Goal: Browse casually: Explore the website without a specific task or goal

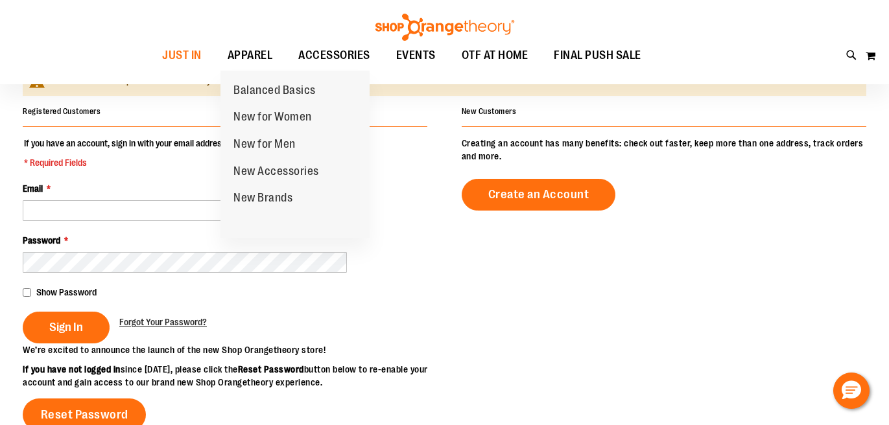
scroll to position [123, 0]
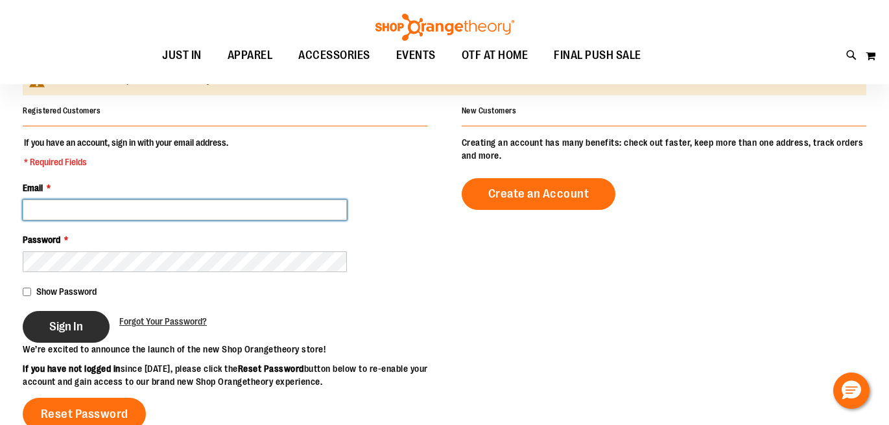
type input "**********"
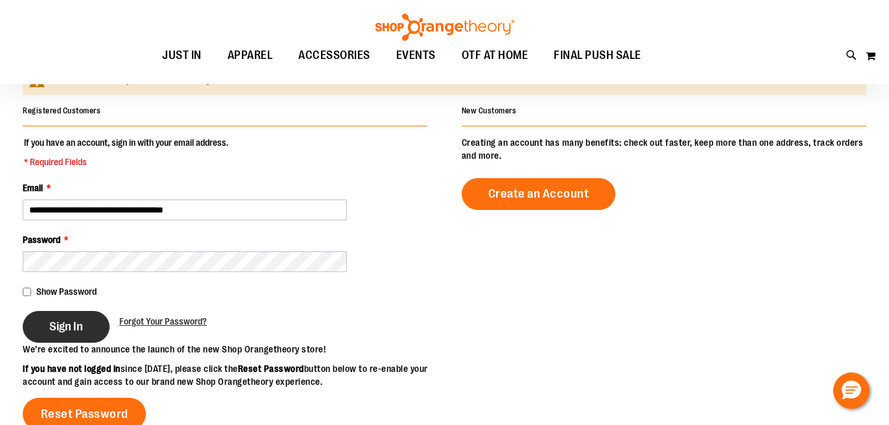
type input "**********"
click at [65, 335] on button "Sign In" at bounding box center [66, 327] width 87 height 32
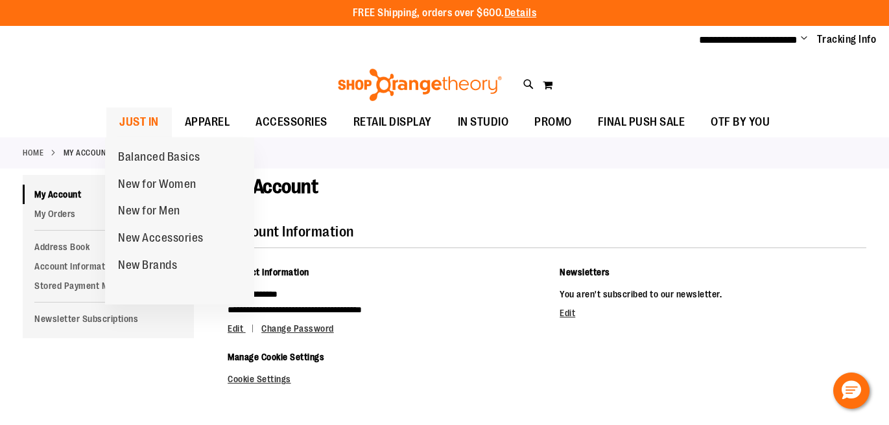
type input "**********"
click at [136, 118] on span "JUST IN" at bounding box center [139, 122] width 40 height 29
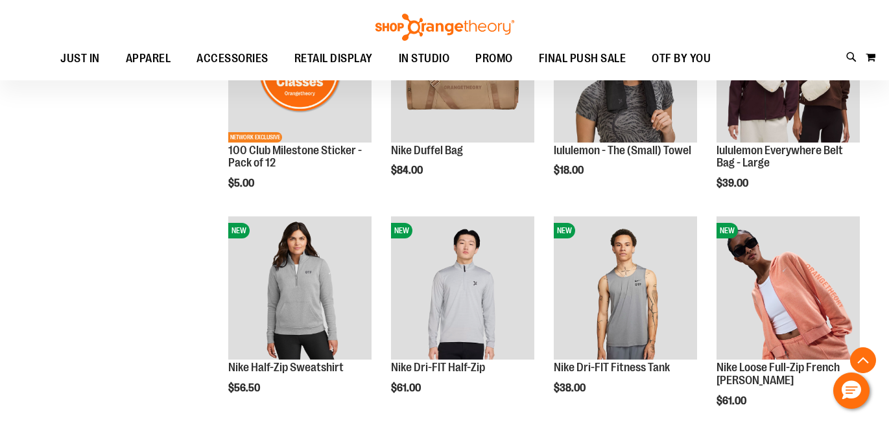
scroll to position [972, 0]
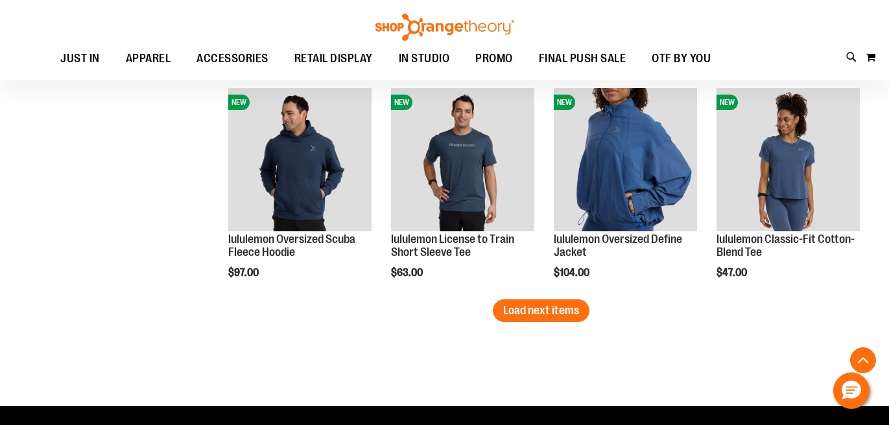
scroll to position [1913, 0]
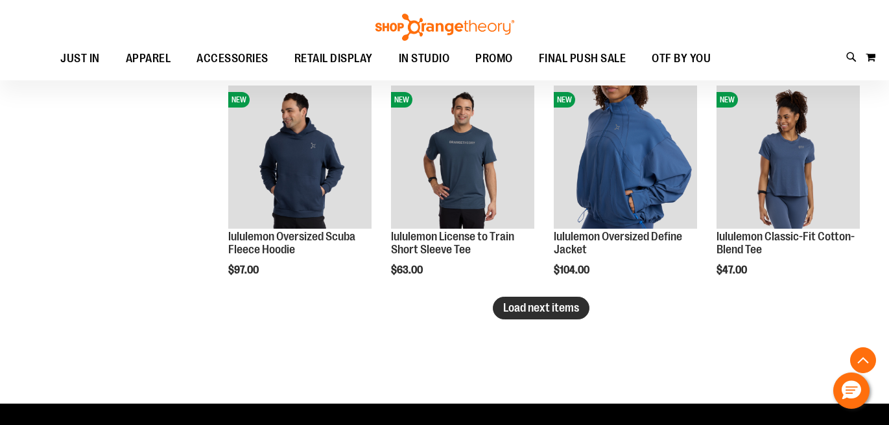
type input "**********"
click at [567, 311] on span "Load next items" at bounding box center [541, 308] width 76 height 13
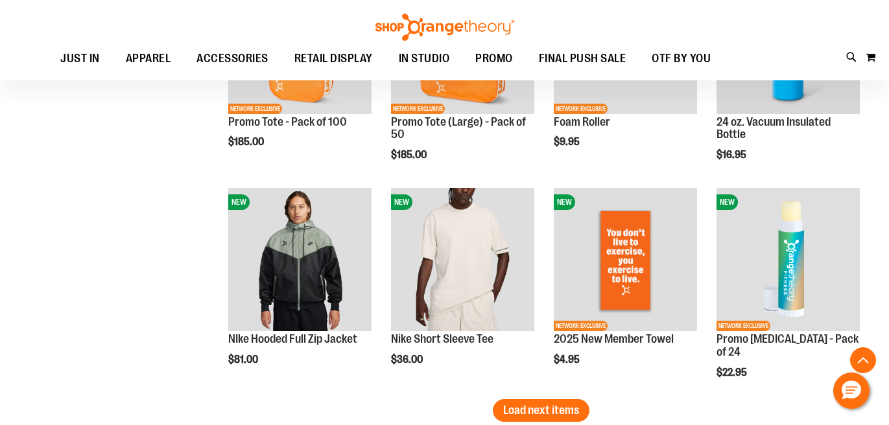
scroll to position [2546, 0]
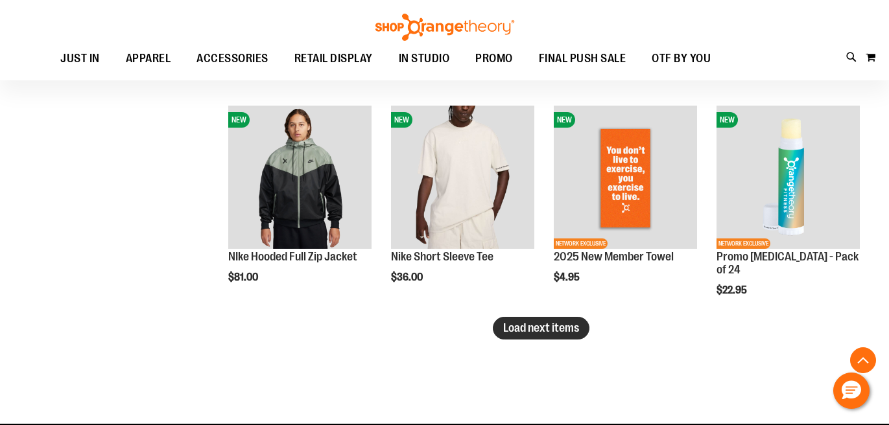
click at [536, 326] on span "Load next items" at bounding box center [541, 328] width 76 height 13
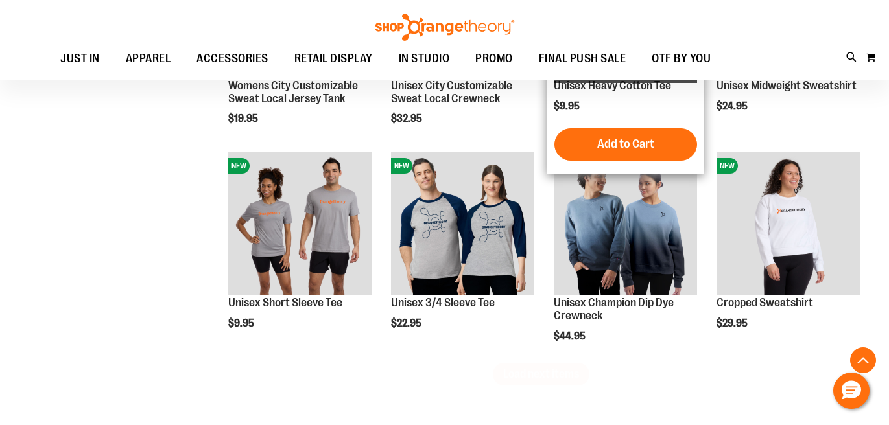
scroll to position [3180, 0]
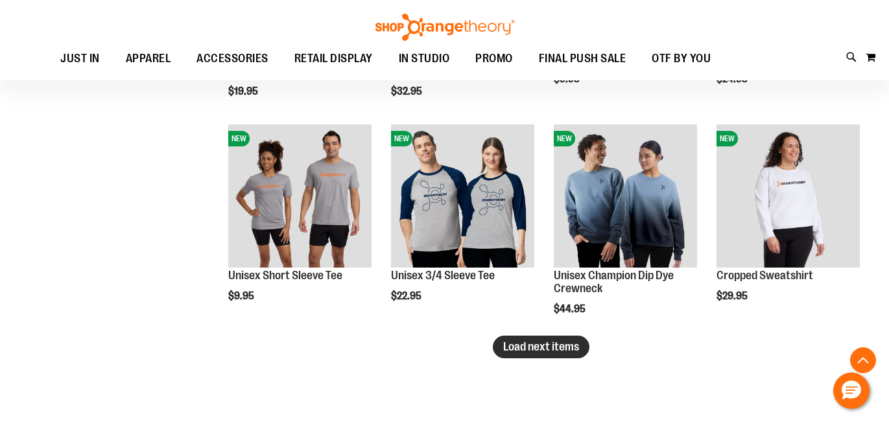
click at [524, 342] on span "Load next items" at bounding box center [541, 346] width 76 height 13
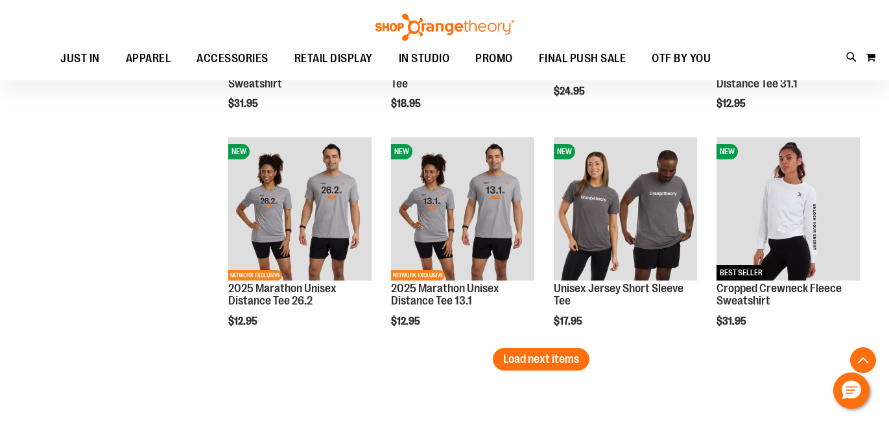
scroll to position [3842, 0]
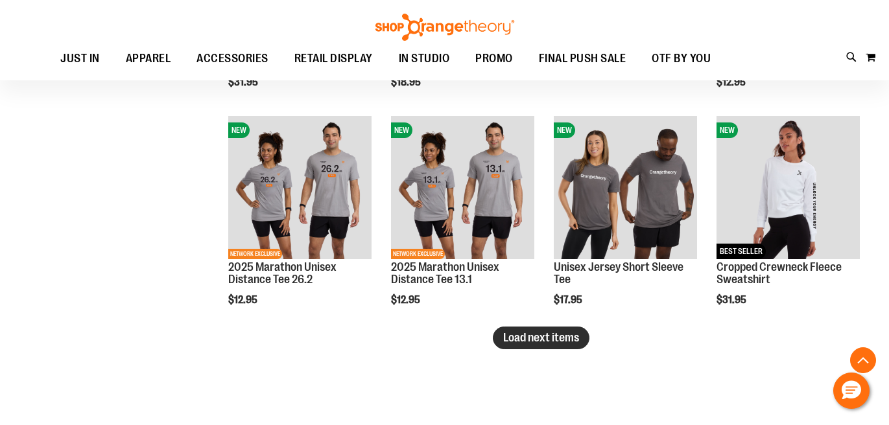
click at [501, 340] on button "Load next items" at bounding box center [541, 338] width 97 height 23
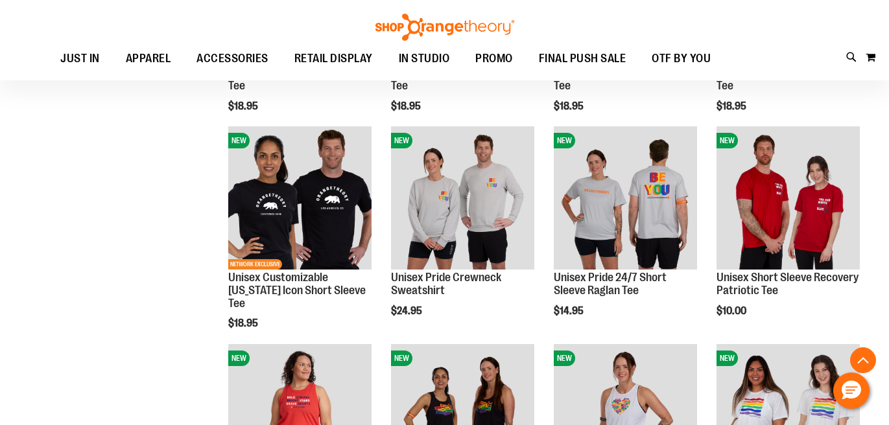
scroll to position [4508, 0]
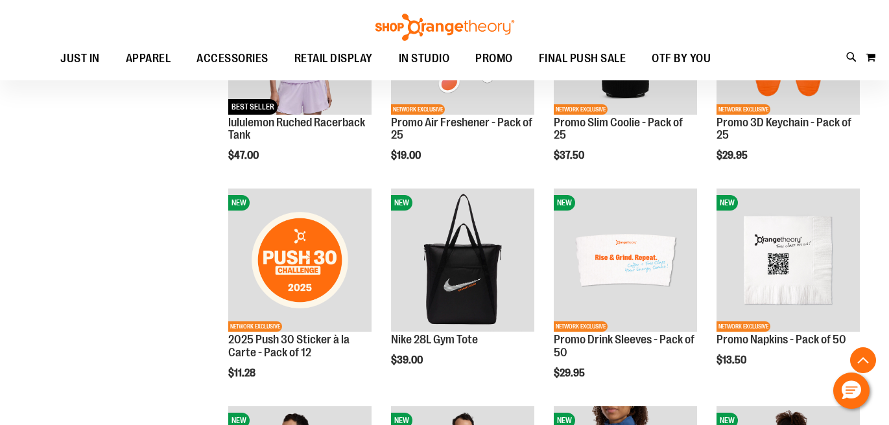
scroll to position [1628, 0]
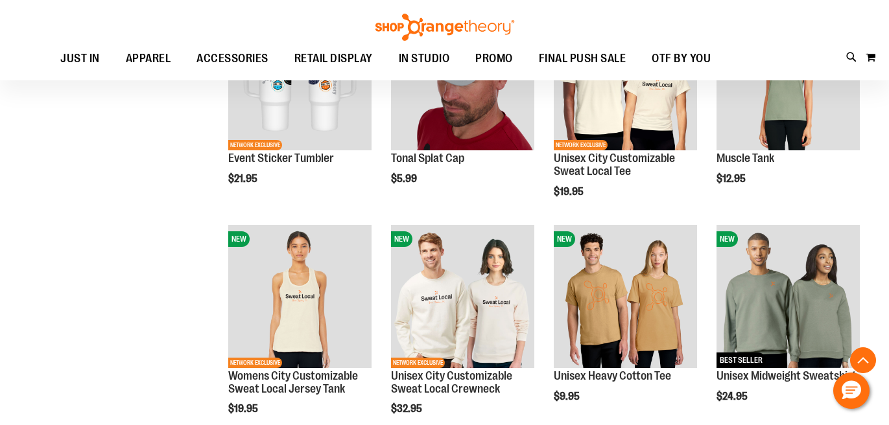
scroll to position [2888, 0]
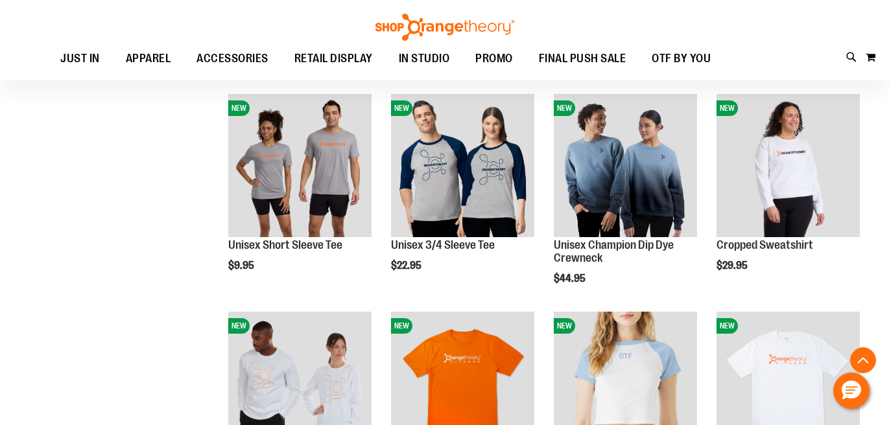
scroll to position [3178, 0]
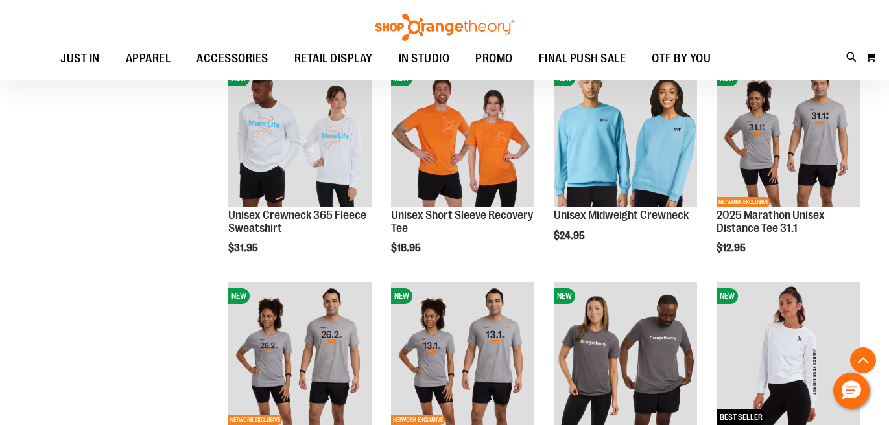
scroll to position [3819, 0]
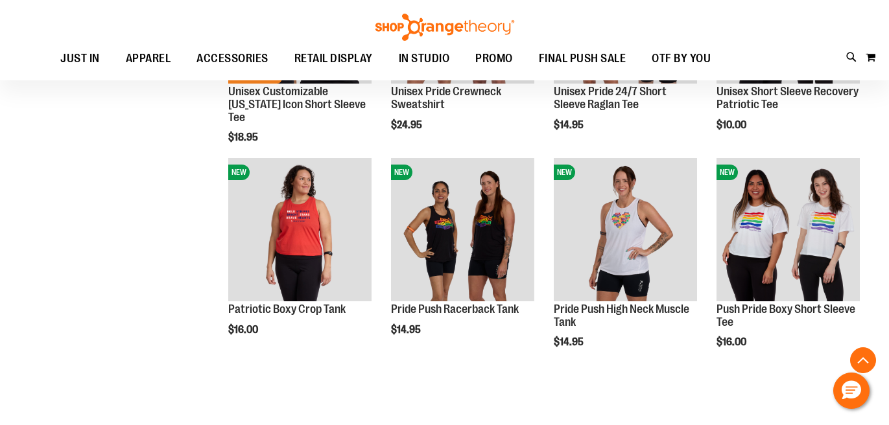
scroll to position [4519, 0]
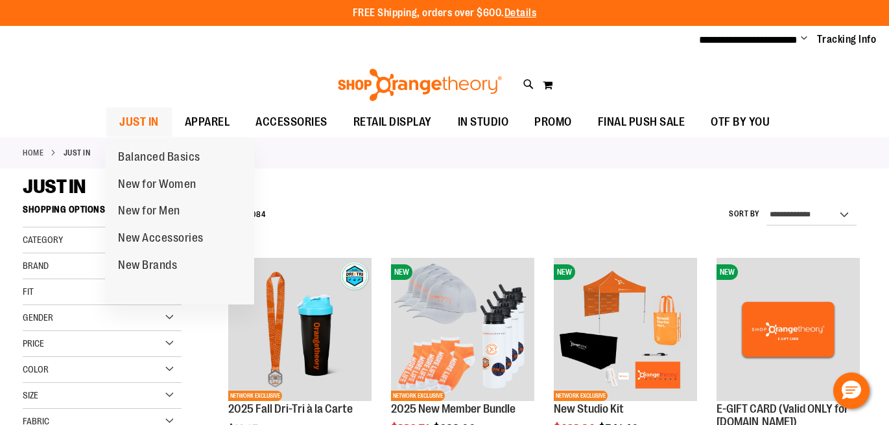
click at [132, 122] on span "JUST IN" at bounding box center [139, 122] width 40 height 29
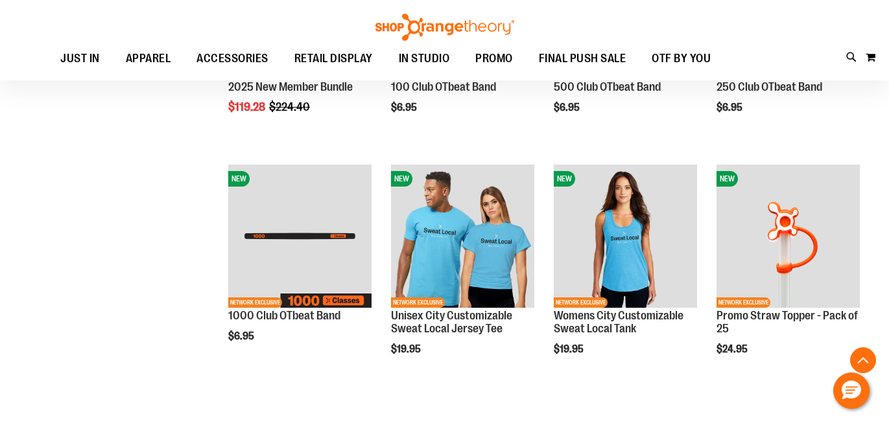
scroll to position [421, 0]
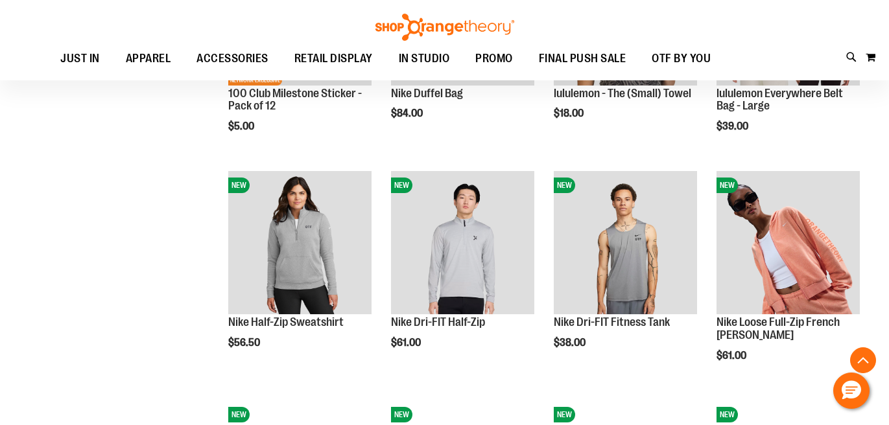
scroll to position [870, 0]
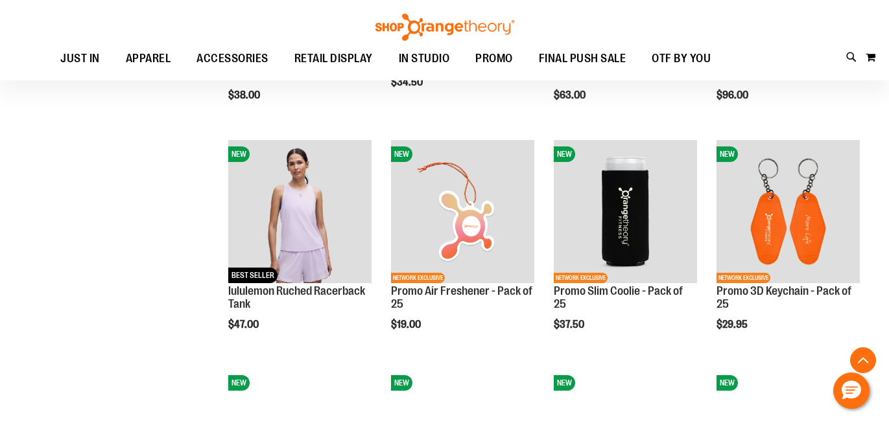
scroll to position [1434, 0]
